Goal: Task Accomplishment & Management: Manage account settings

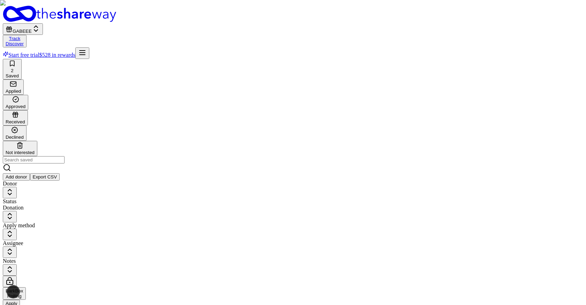
click at [85, 53] on line "button" at bounding box center [83, 53] width 6 height 0
click at [480, 79] on div "Logout" at bounding box center [503, 75] width 96 height 7
click at [470, 79] on button "Logout" at bounding box center [465, 75] width 20 height 7
